Goal: Task Accomplishment & Management: Use online tool/utility

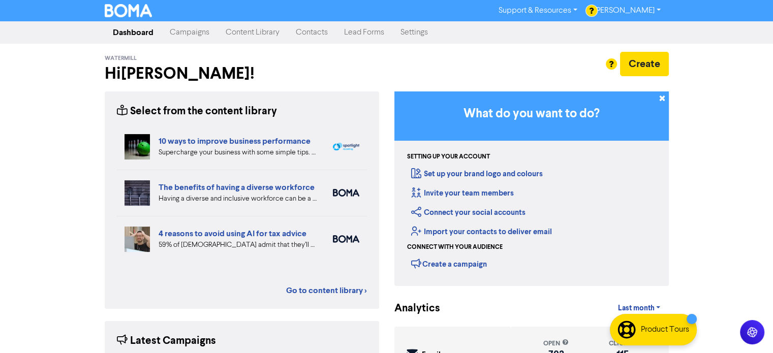
click at [183, 33] on link "Campaigns" at bounding box center [190, 32] width 56 height 20
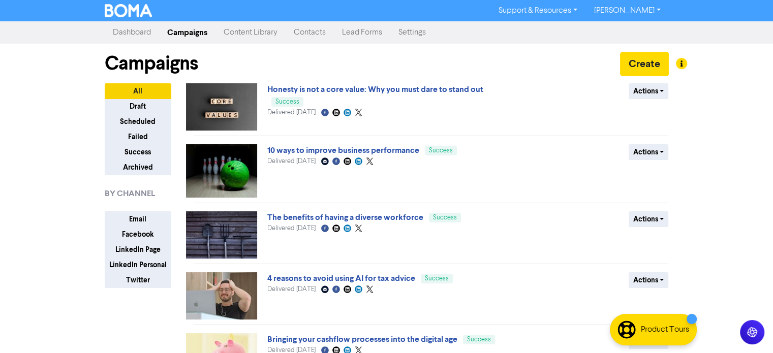
click at [249, 30] on link "Content Library" at bounding box center [250, 32] width 70 height 20
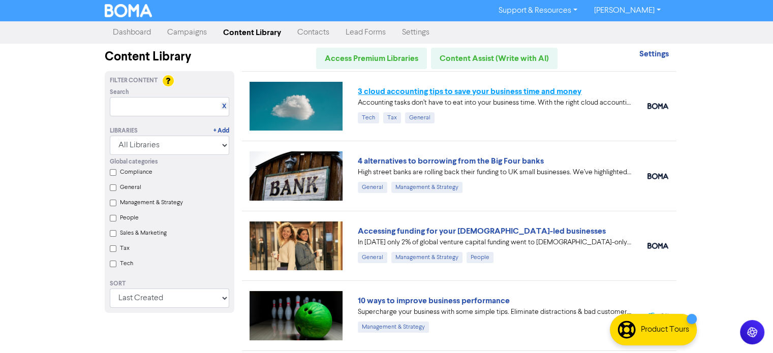
click at [419, 93] on link "3 cloud accounting tips to save your business time and money" at bounding box center [470, 91] width 224 height 10
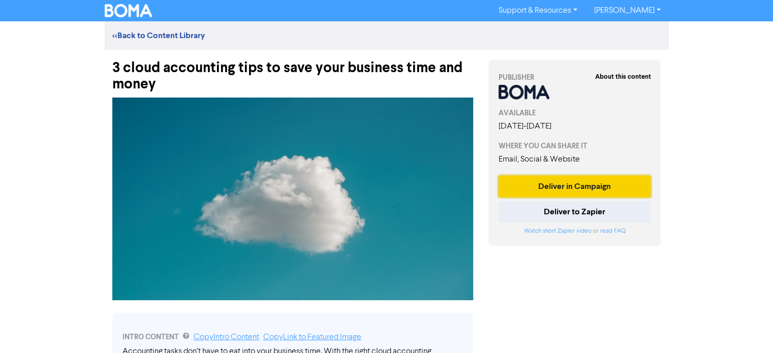
click at [564, 187] on button "Deliver in Campaign" at bounding box center [574, 186] width 152 height 21
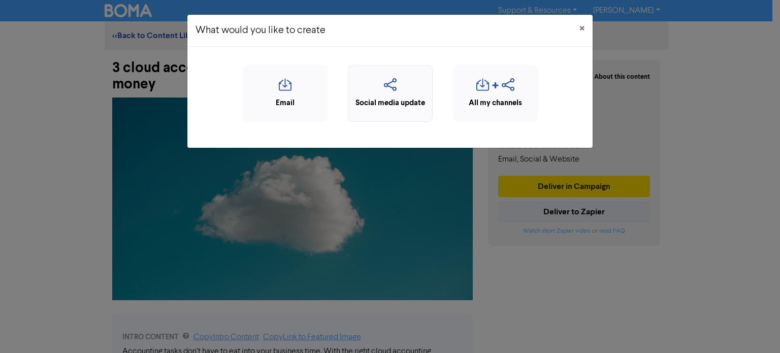
click at [406, 99] on div "Social media update" at bounding box center [391, 104] width 74 height 12
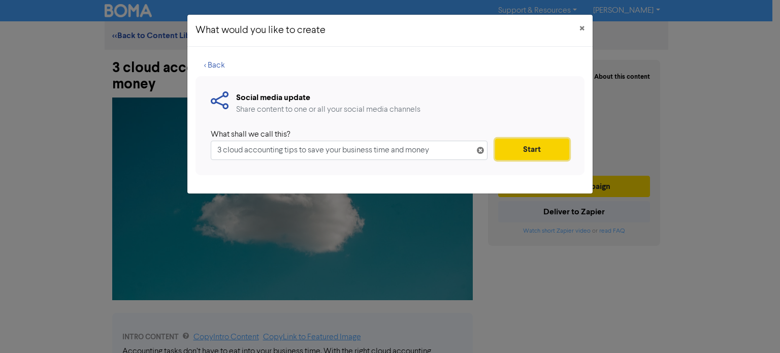
click at [535, 153] on button "Start" at bounding box center [532, 149] width 74 height 21
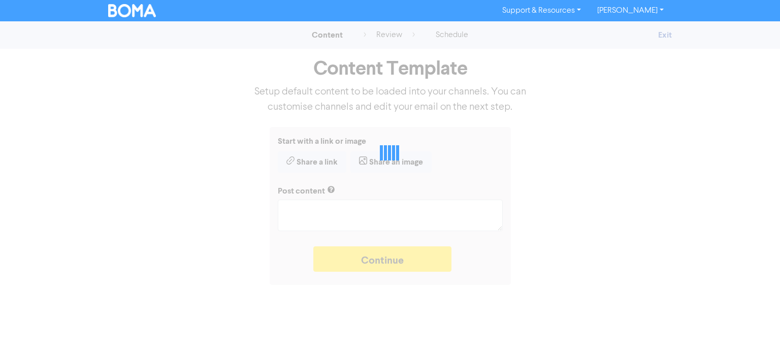
type textarea "x"
type textarea "Accounting tasks don’t have to eat into your business time. With the right clou…"
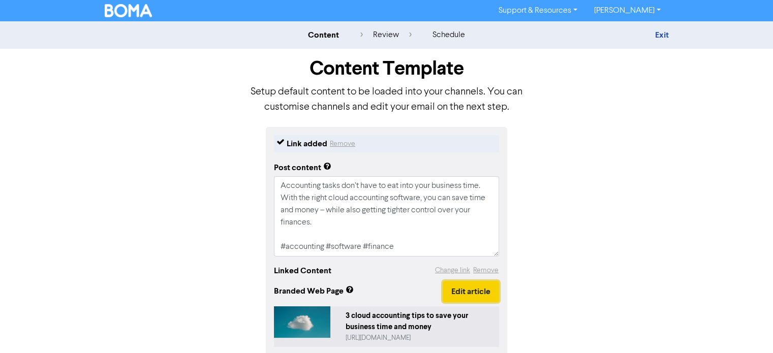
click at [461, 286] on button "Edit article" at bounding box center [471, 291] width 56 height 21
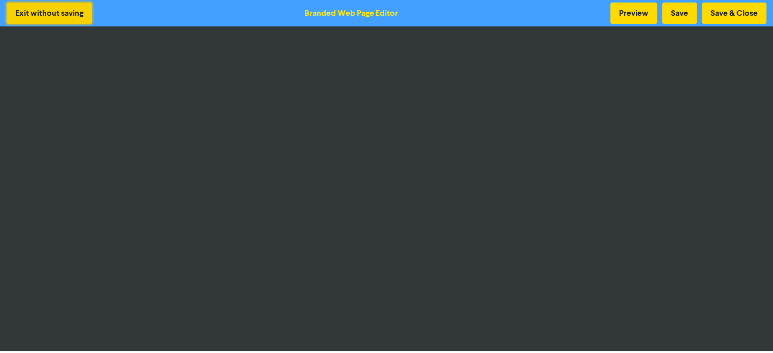
click at [81, 14] on button "Exit without saving" at bounding box center [49, 13] width 85 height 21
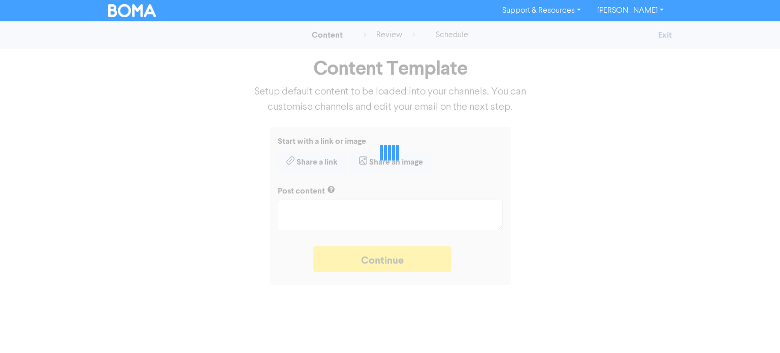
type textarea "x"
type textarea "Accounting tasks don’t have to eat into your business time. With the right clou…"
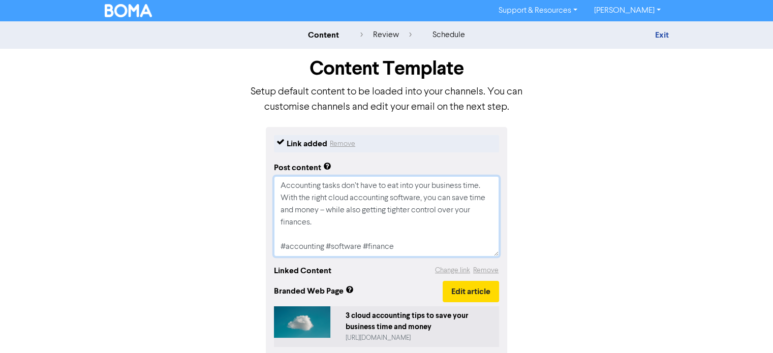
click at [401, 243] on textarea "Accounting tasks don’t have to eat into your business time. With the right clou…" at bounding box center [386, 216] width 225 height 80
type textarea "x"
type textarea "Accounting tasks don’t have to eat into your business time. With the right clou…"
type textarea "x"
type textarea "Accounting tasks don’t have to eat into your business time. With the right clou…"
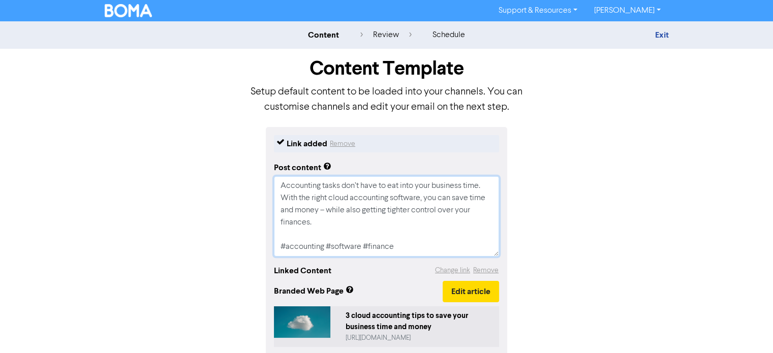
paste textarea "[URL][DOMAIN_NAME]"
type textarea "x"
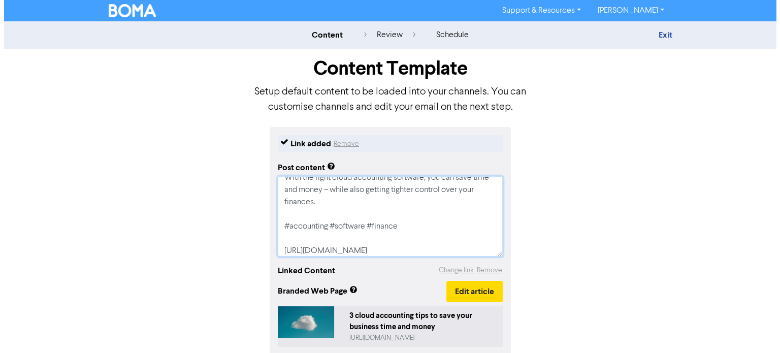
scroll to position [45, 0]
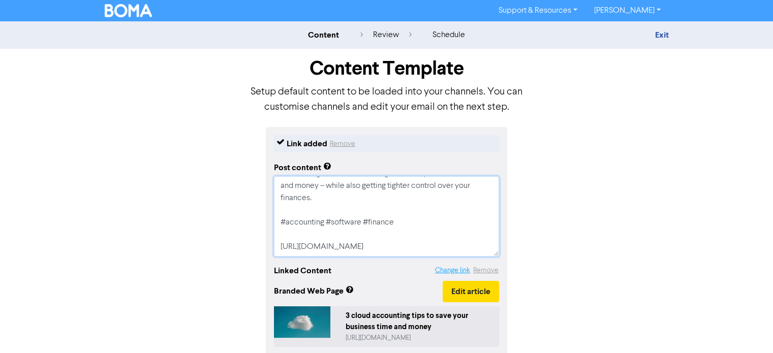
type textarea "Accounting tasks don’t have to eat into your business time. With the right clou…"
click at [441, 273] on button "Change link" at bounding box center [452, 271] width 36 height 12
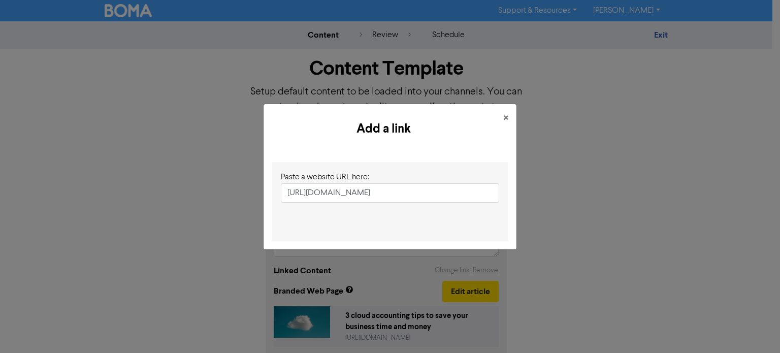
scroll to position [0, 218]
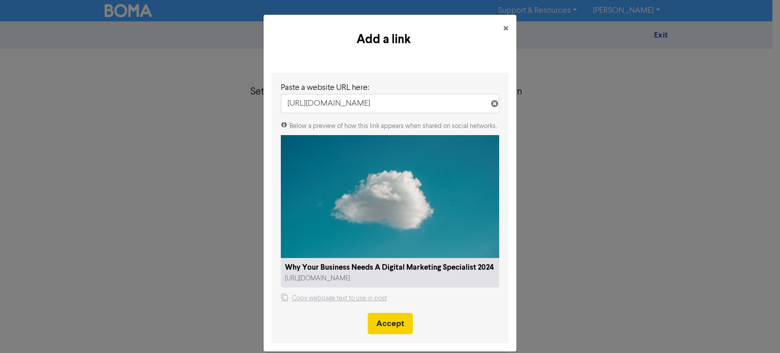
type input "[URL][DOMAIN_NAME]"
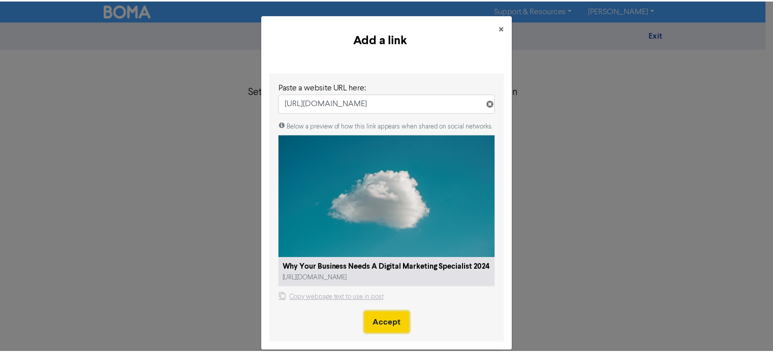
scroll to position [0, 0]
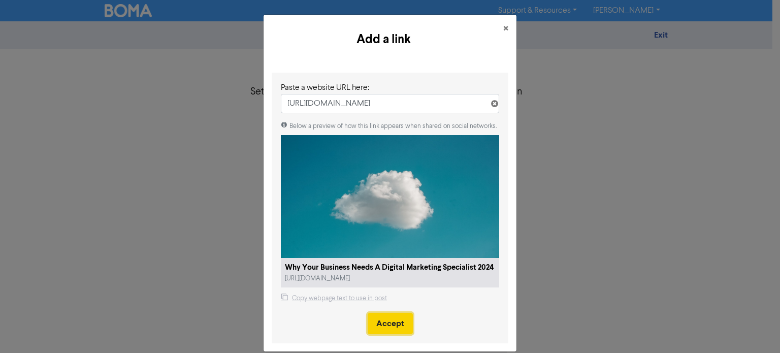
click at [379, 313] on button "Accept" at bounding box center [390, 323] width 45 height 21
type textarea "x"
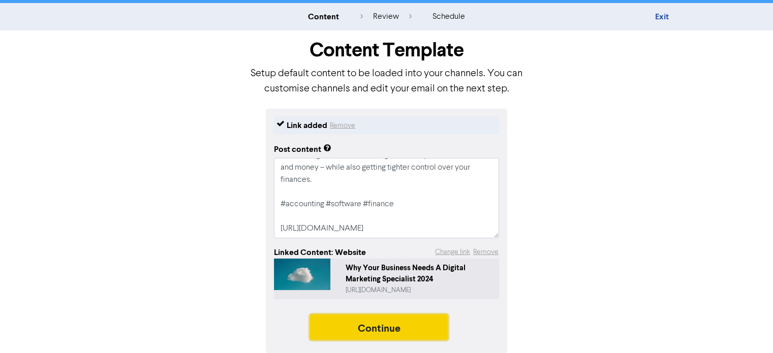
click at [378, 331] on button "Continue" at bounding box center [379, 326] width 138 height 25
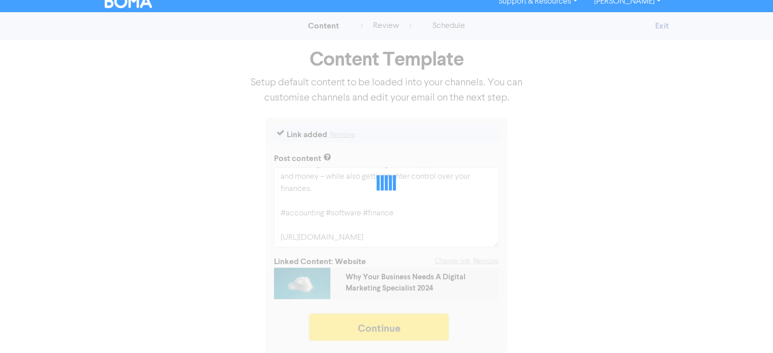
scroll to position [9, 0]
type textarea "x"
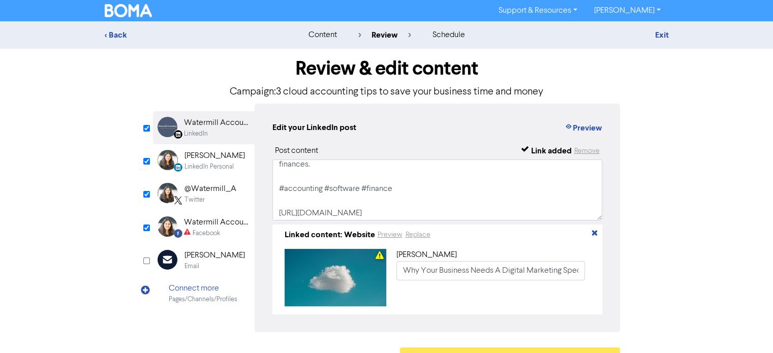
scroll to position [43, 0]
click at [407, 270] on input "Why Your Business Needs A Digital Marketing Specialist 2024" at bounding box center [490, 270] width 189 height 19
click at [404, 271] on input "Why Your Business Needs A Digital Marketing Specialist 2024" at bounding box center [490, 270] width 189 height 19
paste input "3 cloud accounting tips to save your business time and money"
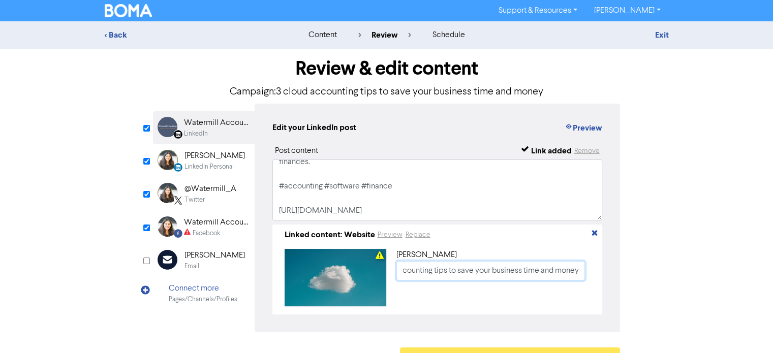
type input "3 cloud accounting tips to save your business time and money"
click at [203, 164] on div "LinkedIn Personal" at bounding box center [208, 167] width 49 height 10
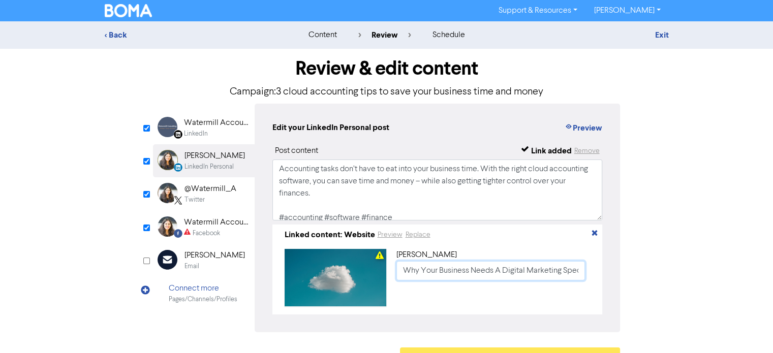
click at [402, 267] on input "Why Your Business Needs A Digital Marketing Specialist 2024" at bounding box center [490, 270] width 189 height 19
paste input "3 cloud accounting tips to save your business time and money"
type input "3 cloud accounting tips to save your business time and money"
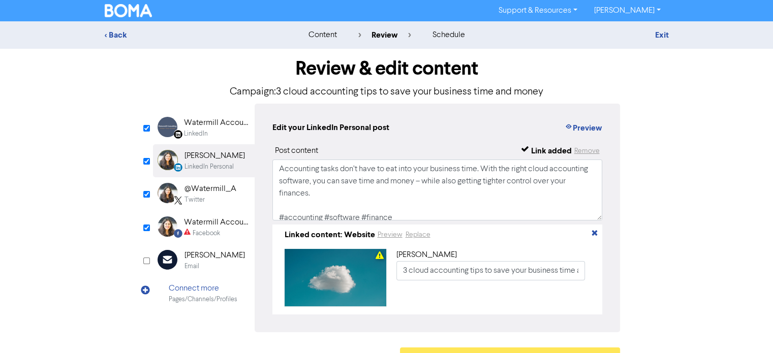
click at [196, 191] on div "@Watermill_A" at bounding box center [210, 189] width 52 height 12
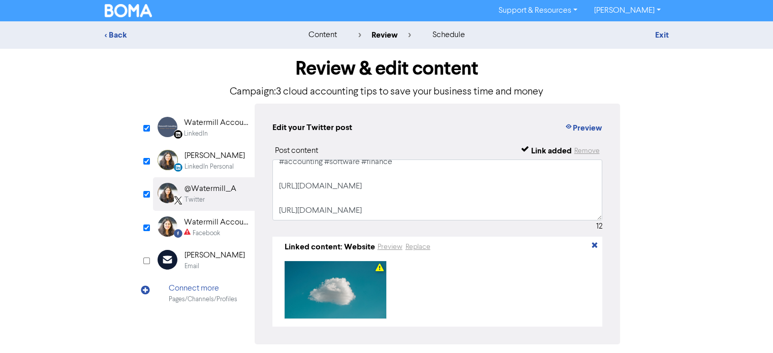
scroll to position [80, 0]
drag, startPoint x: 287, startPoint y: 187, endPoint x: 405, endPoint y: 209, distance: 119.9
click at [405, 209] on textarea "Accounting tasks don’t have to eat into your business time. With the right clou…" at bounding box center [437, 190] width 330 height 61
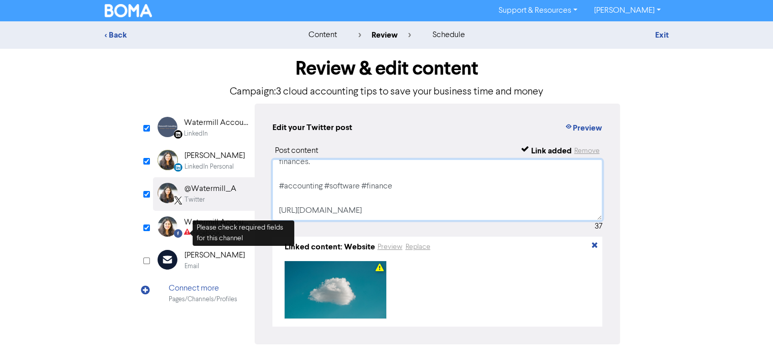
type textarea "Accounting tasks don’t have to eat into your business time. With the right clou…"
click at [220, 223] on div "Watermill Accounting Limited" at bounding box center [216, 222] width 65 height 12
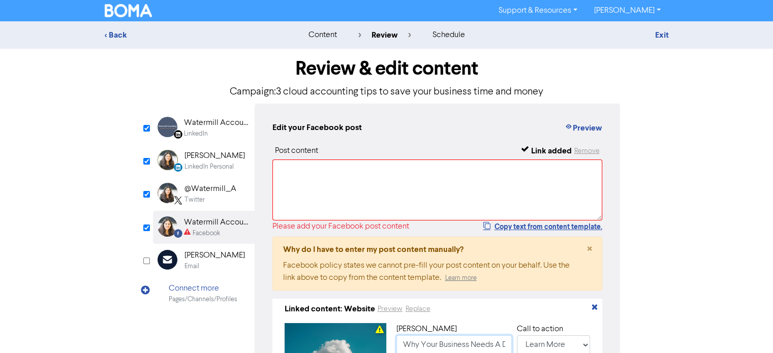
click at [400, 349] on input "Why Your Business Needs A Digital Marketing Specialist 2024" at bounding box center [453, 344] width 115 height 19
paste input "3 cloud accounting tips to save your business time and money"
type input "3 cloud accounting tips to save your business time and money"
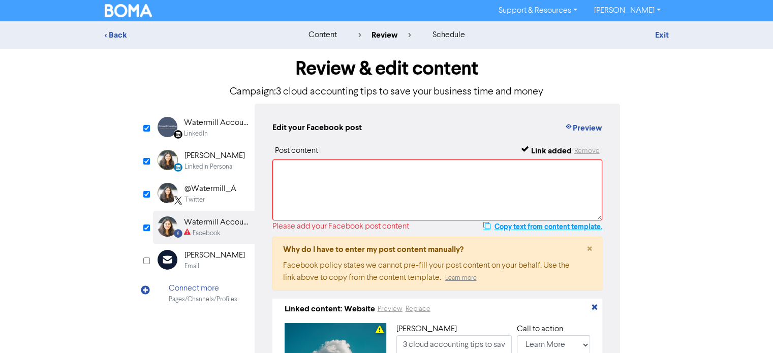
click at [520, 225] on button "Copy text from content template." at bounding box center [542, 226] width 120 height 12
click at [422, 180] on textarea at bounding box center [437, 190] width 330 height 61
paste textarea "Accounting tasks don’t have to eat into your business time. With the right clou…"
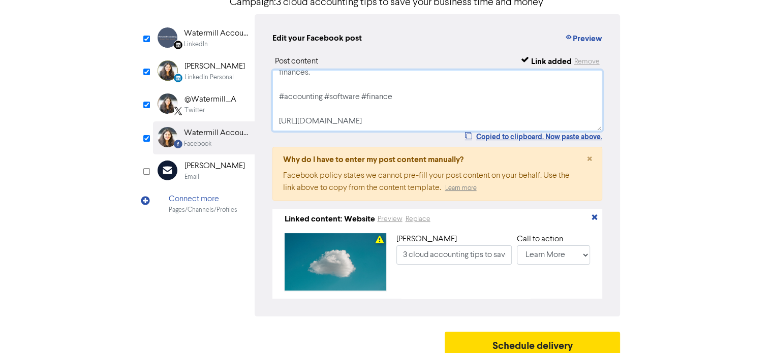
scroll to position [102, 0]
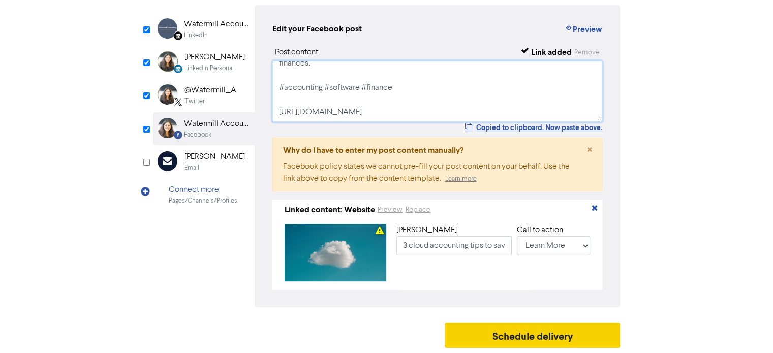
type textarea "Accounting tasks don’t have to eat into your business time. With the right clou…"
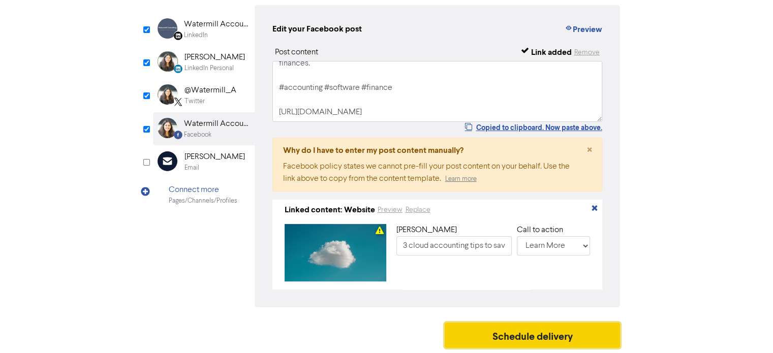
click at [531, 332] on button "Schedule delivery" at bounding box center [533, 335] width 176 height 25
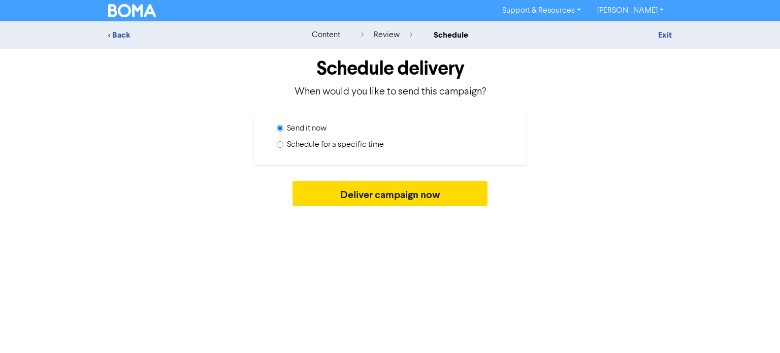
click at [359, 144] on label "Schedule for a specific time" at bounding box center [335, 145] width 97 height 12
click at [283, 144] on input "Schedule for a specific time" at bounding box center [280, 144] width 7 height 7
radio input "true"
radio input "false"
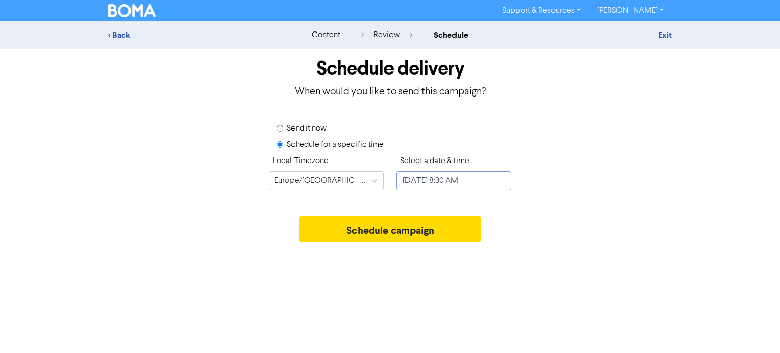
select select "9"
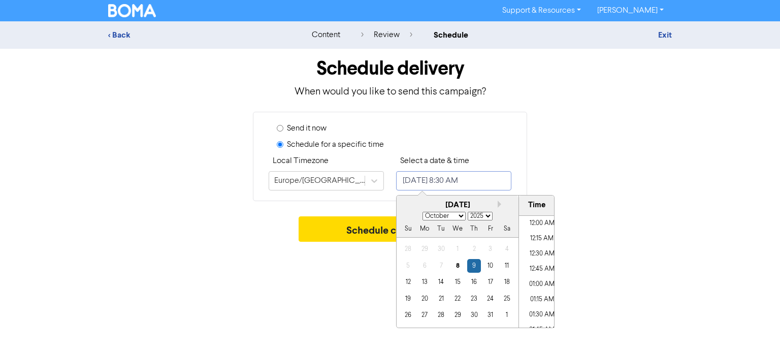
click at [467, 183] on input "[DATE] 8:30 AM" at bounding box center [453, 180] width 115 height 19
click at [455, 271] on div "8" at bounding box center [458, 266] width 14 height 14
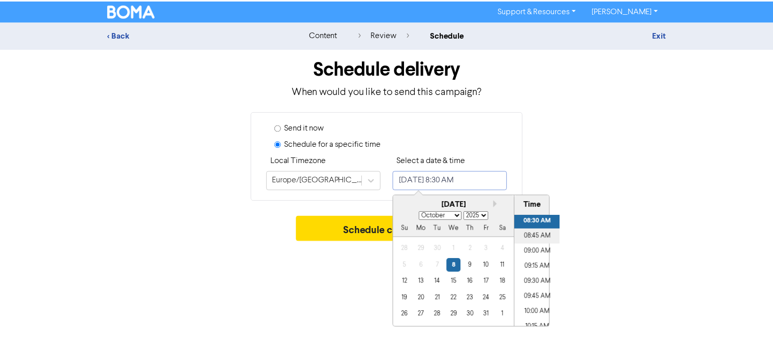
scroll to position [571, 0]
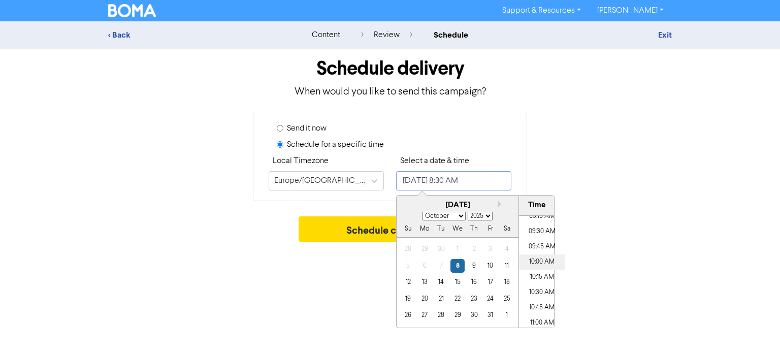
click at [539, 264] on li "10:00 AM" at bounding box center [542, 262] width 46 height 15
type input "[DATE] 10:00 AM"
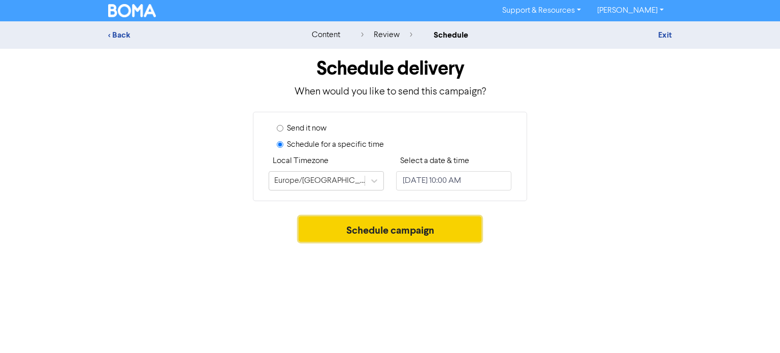
click at [332, 230] on button "Schedule campaign" at bounding box center [390, 228] width 183 height 25
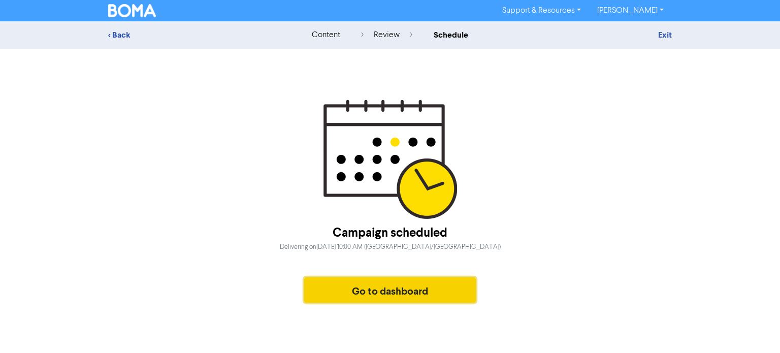
click at [386, 285] on button "Go to dashboard" at bounding box center [390, 289] width 172 height 25
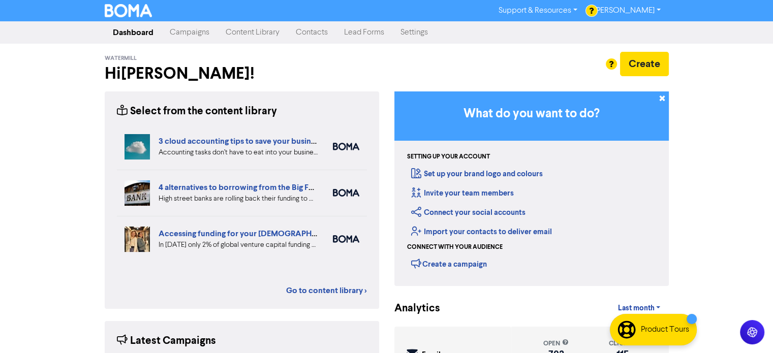
click at [198, 34] on link "Campaigns" at bounding box center [190, 32] width 56 height 20
